Goal: Task Accomplishment & Management: Use online tool/utility

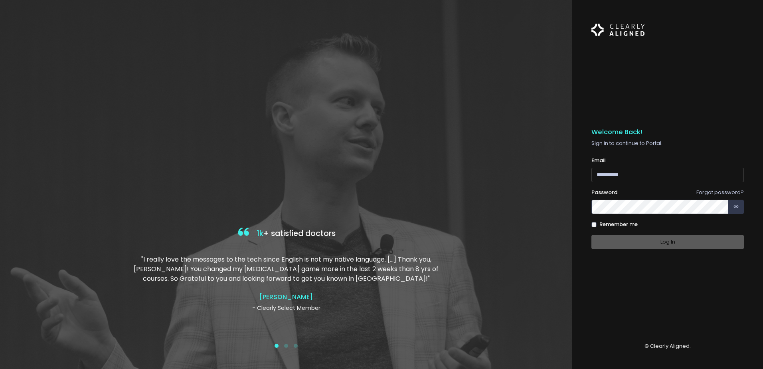
click at [610, 174] on input "email" at bounding box center [668, 175] width 152 height 15
type input "**********"
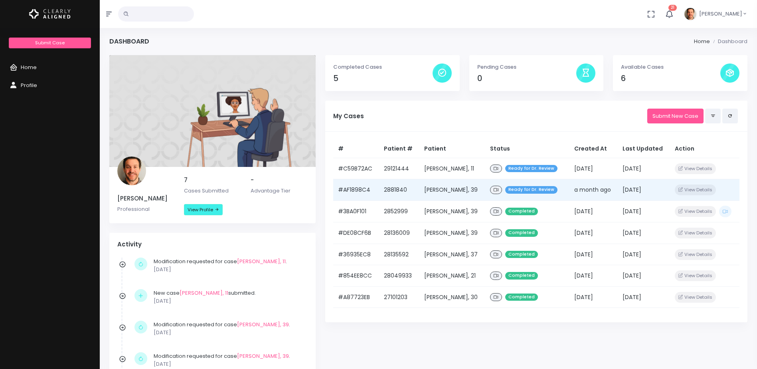
click at [413, 189] on td "2881840" at bounding box center [399, 190] width 40 height 22
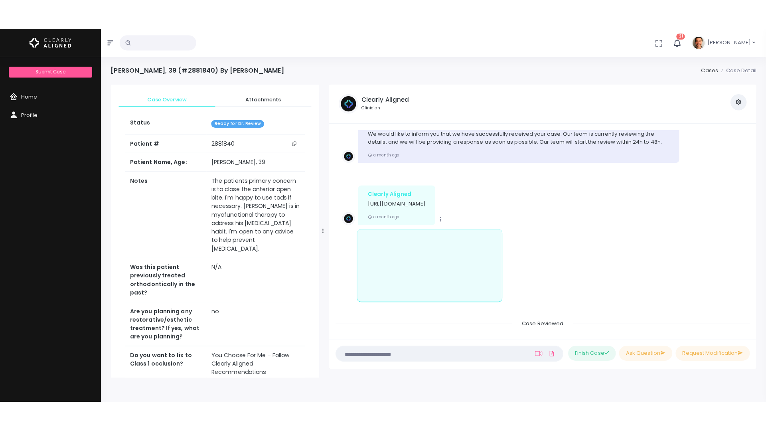
scroll to position [80, 0]
